Goal: Find specific page/section: Find specific page/section

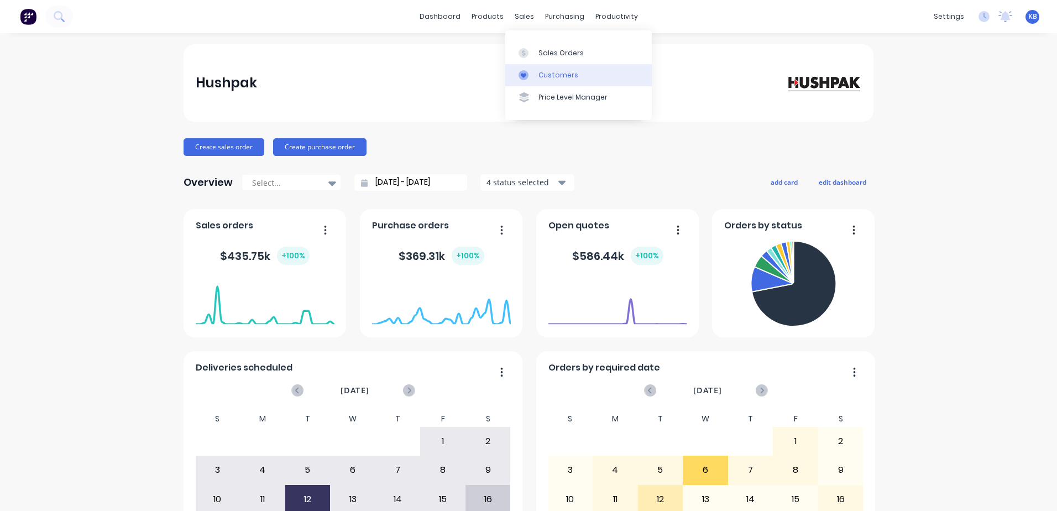
drag, startPoint x: 0, startPoint y: 0, endPoint x: 566, endPoint y: 83, distance: 571.6
click at [566, 81] on link "Customers" at bounding box center [578, 75] width 147 height 22
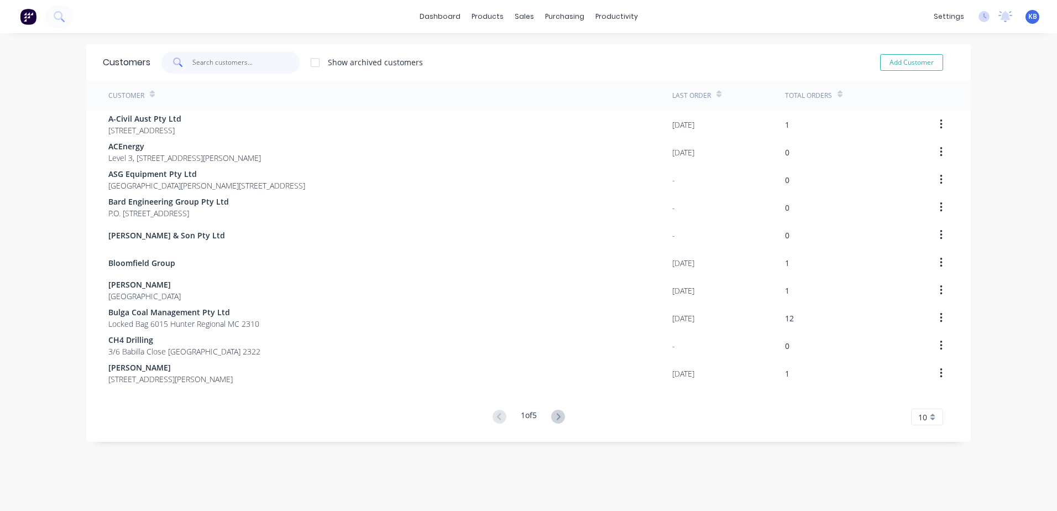
click at [240, 59] on input "text" at bounding box center [246, 62] width 108 height 22
drag, startPoint x: 489, startPoint y: 19, endPoint x: 522, endPoint y: 20, distance: 33.2
click at [493, 19] on div "products" at bounding box center [487, 16] width 43 height 17
click at [522, 20] on div "sales" at bounding box center [524, 16] width 30 height 17
click at [534, 47] on link "Sales Orders" at bounding box center [578, 52] width 147 height 22
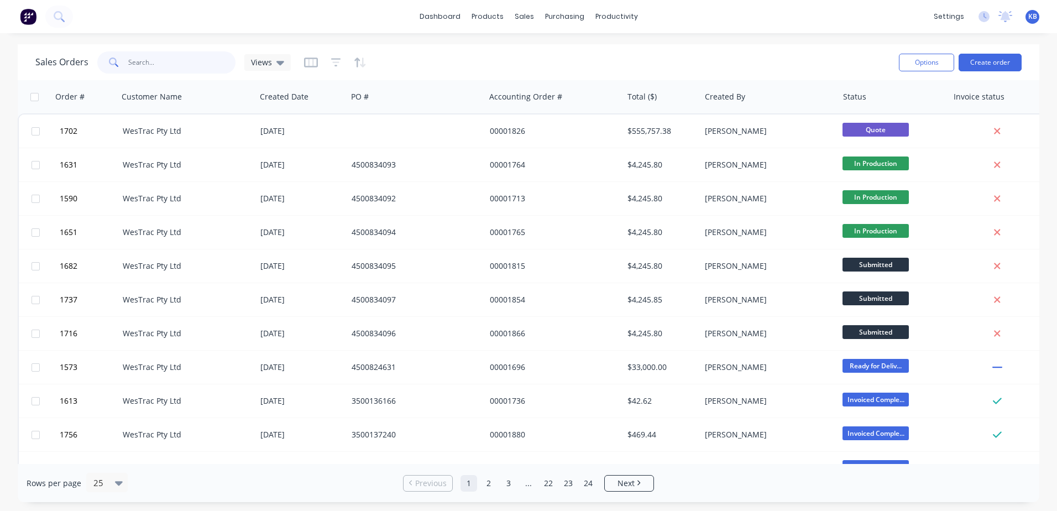
click at [181, 58] on input "text" at bounding box center [182, 62] width 108 height 22
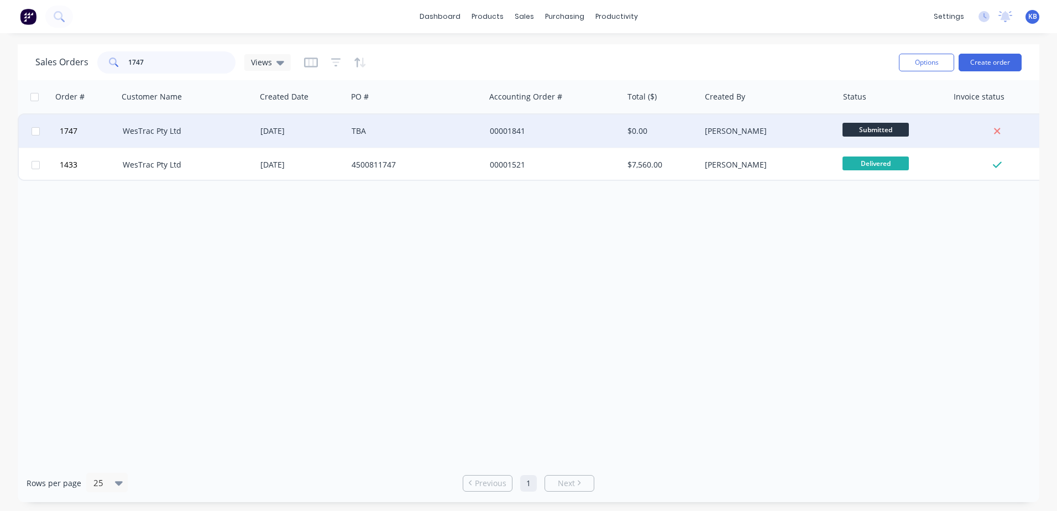
type input "1747"
click at [699, 140] on div "$0.00" at bounding box center [661, 130] width 77 height 33
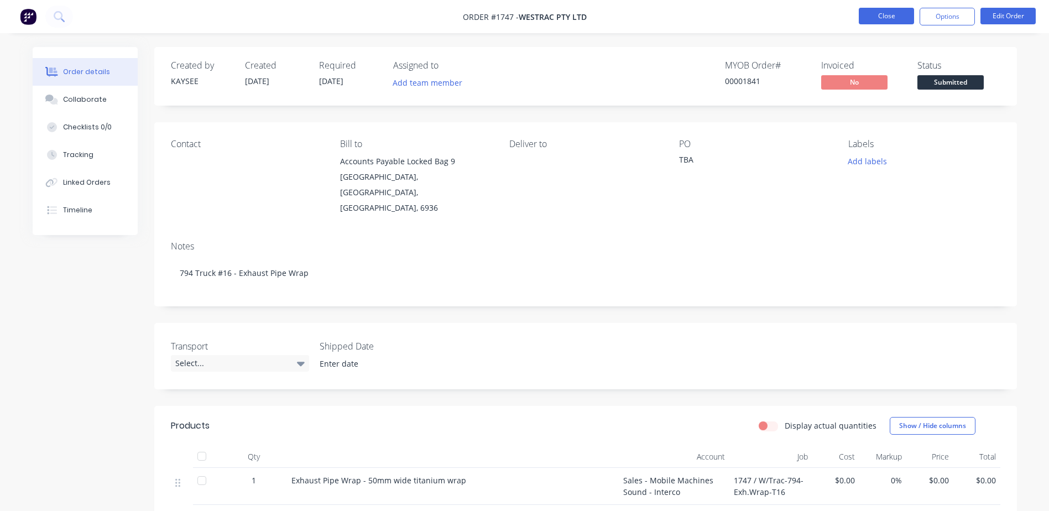
click at [865, 24] on button "Close" at bounding box center [886, 16] width 55 height 17
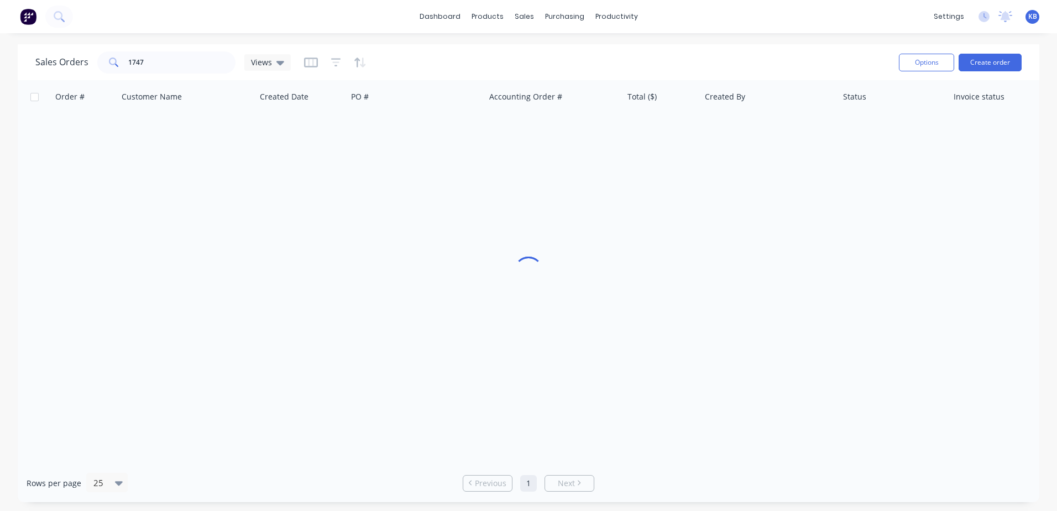
click at [874, 21] on div "dashboard products sales purchasing productivity dashboard products Product Cat…" at bounding box center [528, 16] width 1057 height 33
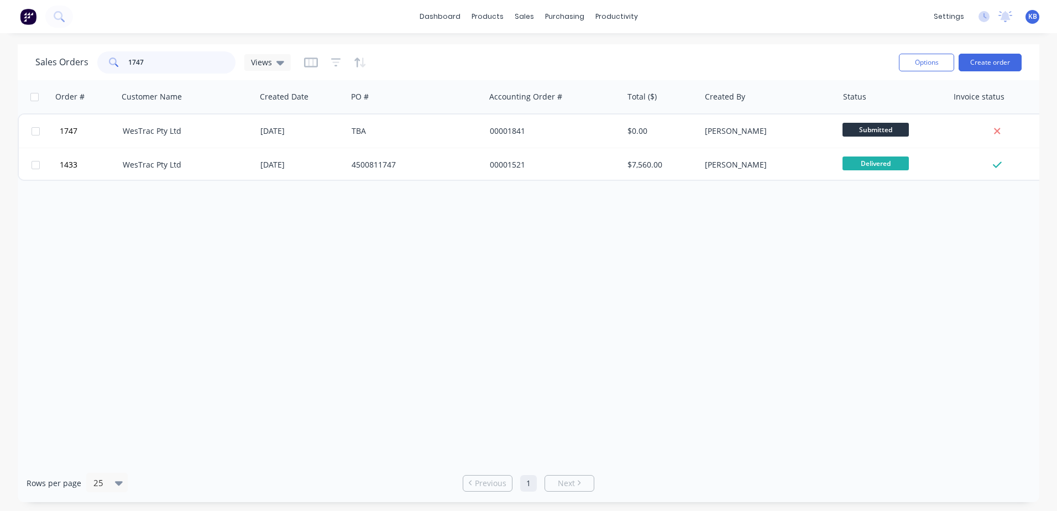
drag, startPoint x: 179, startPoint y: 63, endPoint x: 73, endPoint y: 50, distance: 107.0
click at [73, 50] on div "Sales Orders 1747 Views" at bounding box center [462, 62] width 855 height 27
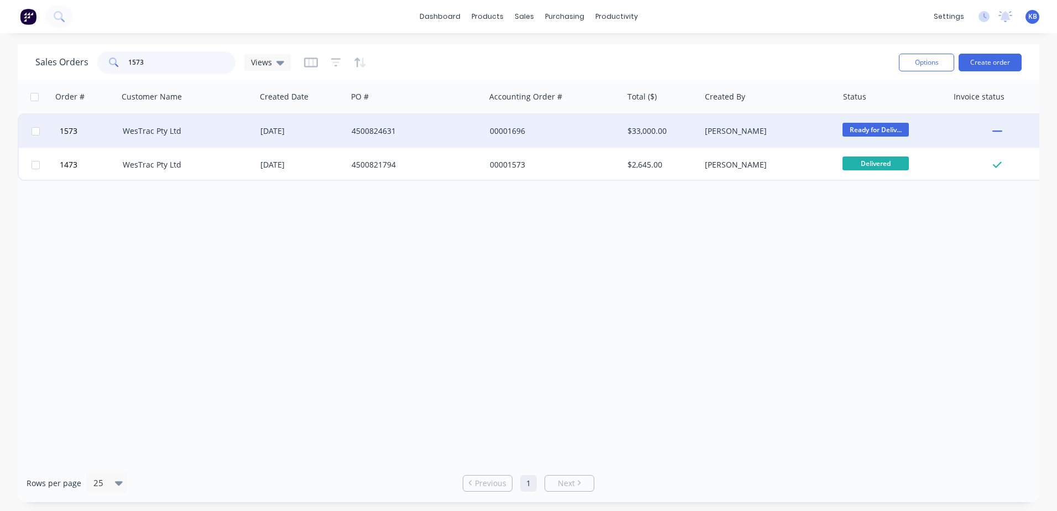
type input "1573"
click at [517, 139] on div "00001696" at bounding box center [554, 130] width 138 height 33
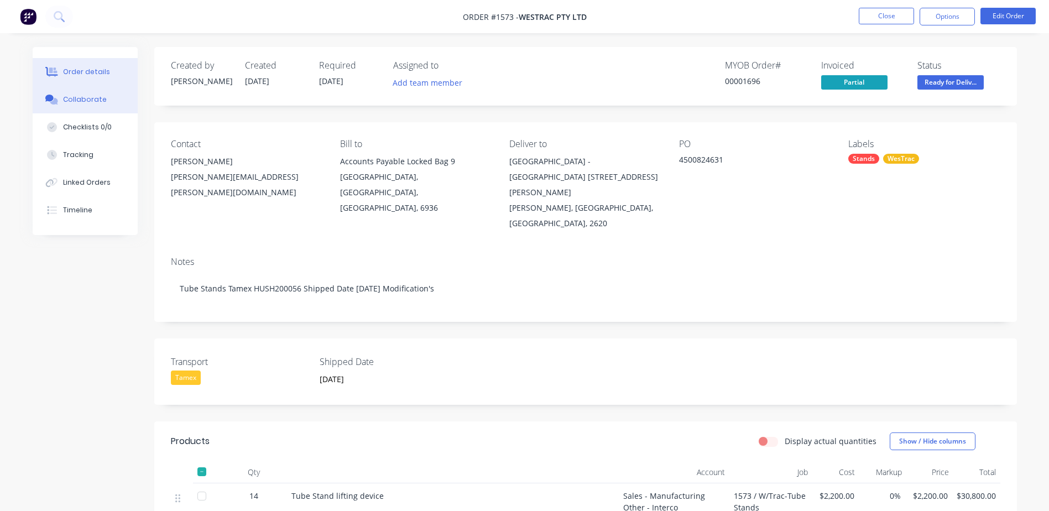
click at [100, 100] on div "Collaborate" at bounding box center [85, 100] width 44 height 10
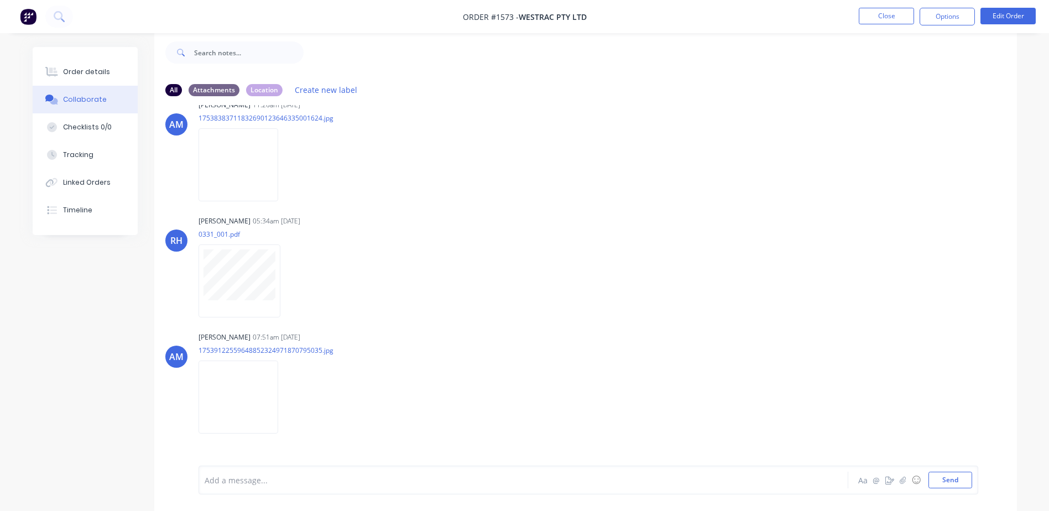
scroll to position [719, 0]
click at [878, 25] on li "Close" at bounding box center [886, 17] width 55 height 18
click at [881, 20] on button "Close" at bounding box center [886, 16] width 55 height 17
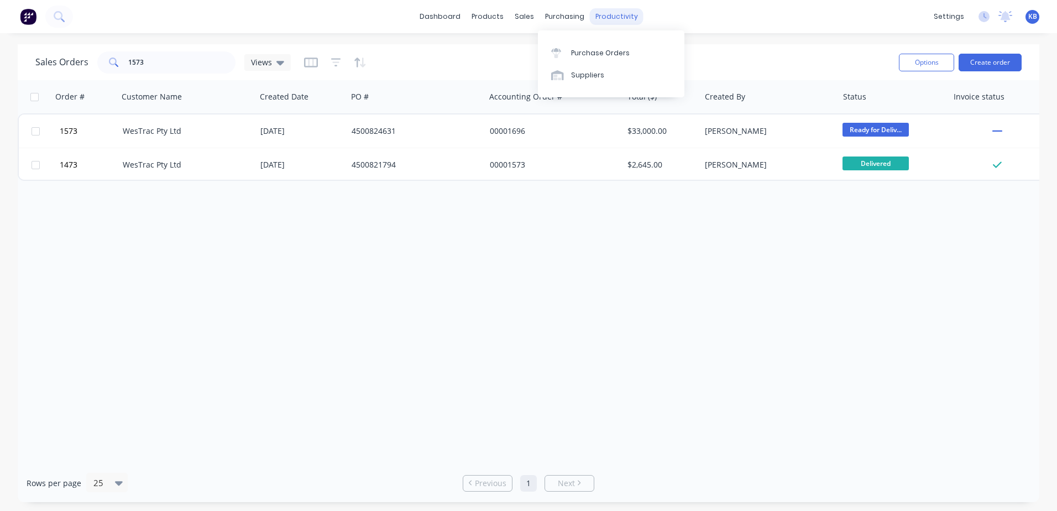
click at [605, 13] on div "productivity" at bounding box center [617, 16] width 54 height 17
click at [609, 40] on div "Workflow Planner Delivery Scheduling Timesheets" at bounding box center [659, 86] width 147 height 112
click at [620, 50] on div "Workflow" at bounding box center [635, 53] width 33 height 10
